Goal: Information Seeking & Learning: Learn about a topic

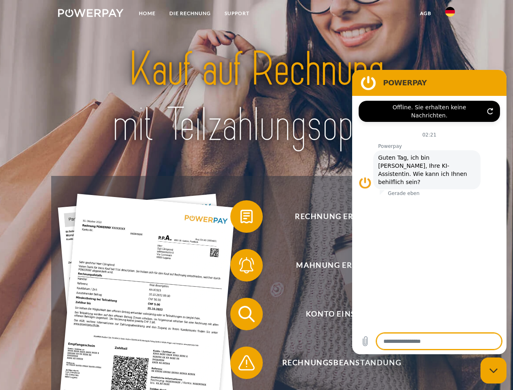
click at [91, 14] on img at bounding box center [90, 13] width 65 height 8
click at [450, 14] on img at bounding box center [450, 12] width 10 height 10
click at [425, 13] on link "agb" at bounding box center [425, 13] width 25 height 15
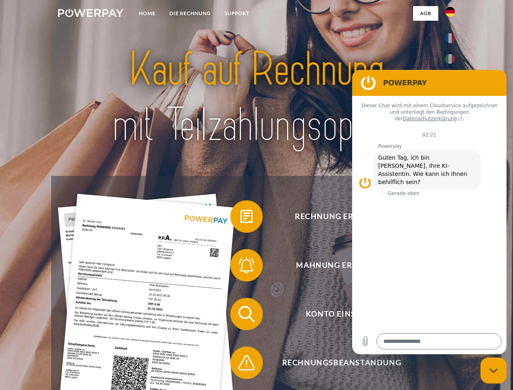
click at [241, 218] on span at bounding box center [234, 216] width 41 height 41
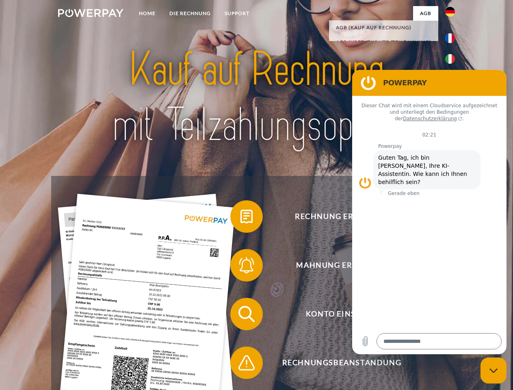
click at [241, 267] on span at bounding box center [234, 265] width 41 height 41
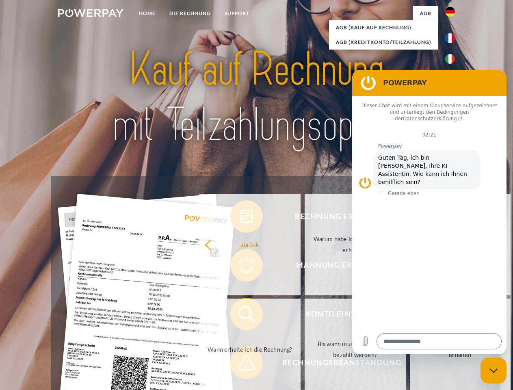
click at [305, 316] on link "Bis wann muss die Rechnung bezahlt werden?" at bounding box center [355, 350] width 101 height 102
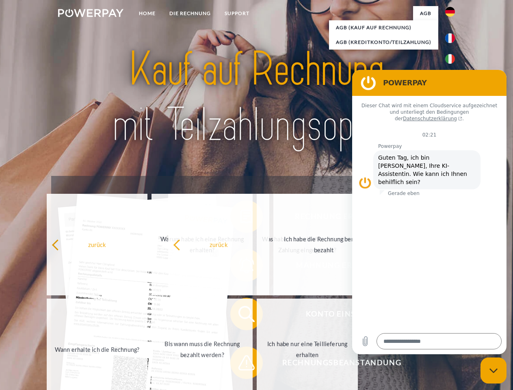
click at [241, 364] on span at bounding box center [234, 363] width 41 height 41
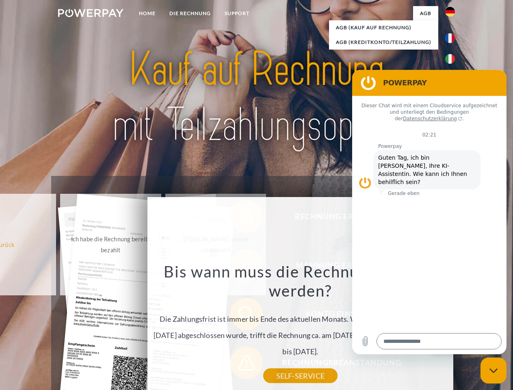
click at [494, 371] on icon "Messaging-Fenster schließen" at bounding box center [494, 370] width 9 height 5
type textarea "*"
